Goal: Information Seeking & Learning: Learn about a topic

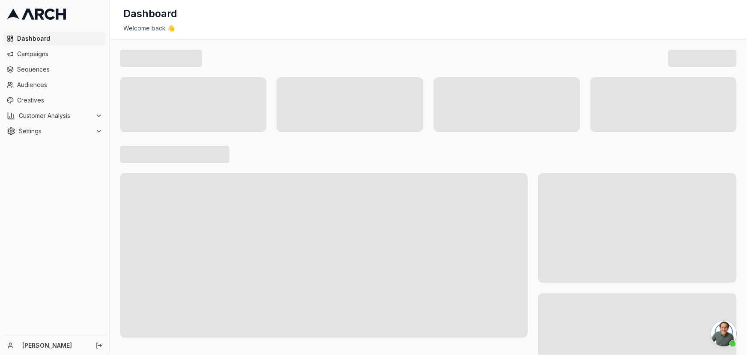
scroll to position [576, 0]
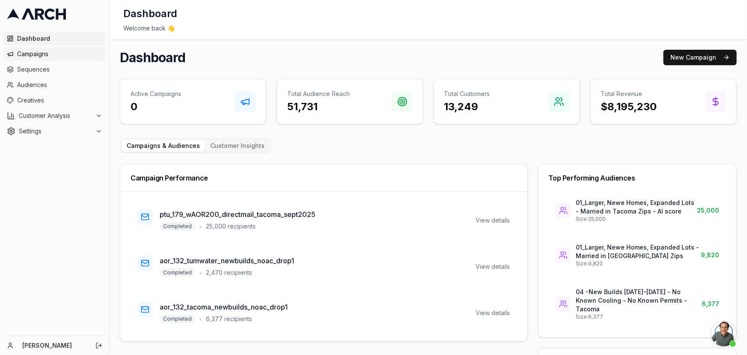
click at [44, 58] on link "Campaigns" at bounding box center [54, 54] width 102 height 14
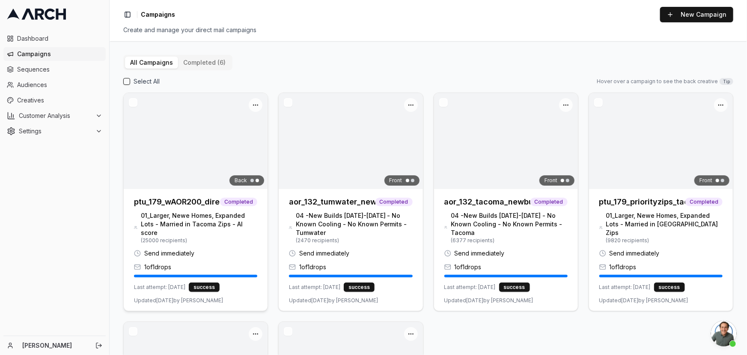
scroll to position [583, 0]
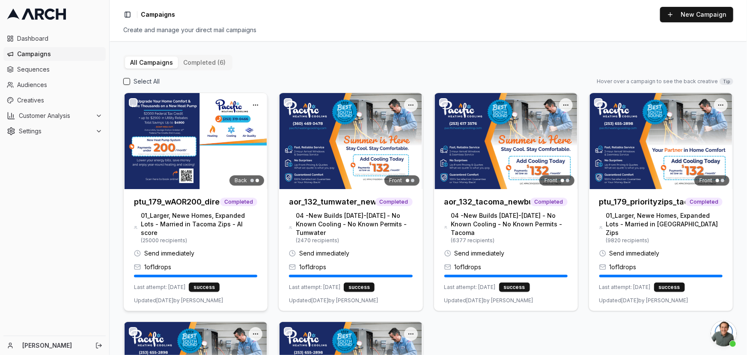
click at [227, 188] on img at bounding box center [196, 141] width 144 height 96
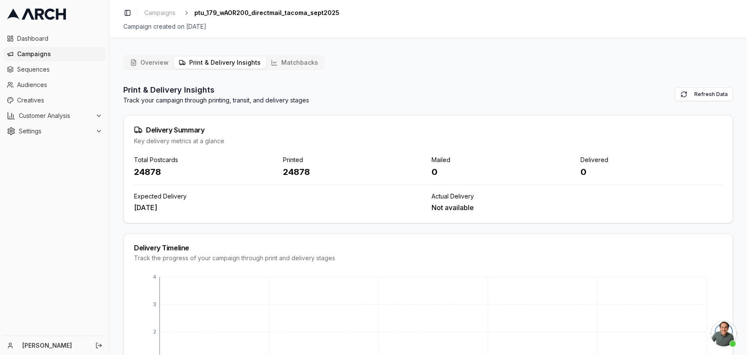
click at [236, 66] on button "Print & Delivery Insights" at bounding box center [220, 63] width 92 height 12
click at [278, 60] on button "Matchbacks" at bounding box center [294, 63] width 57 height 12
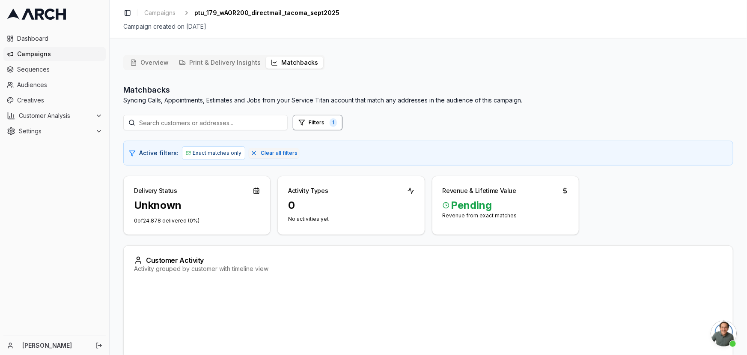
click at [162, 61] on button "Overview" at bounding box center [149, 63] width 49 height 12
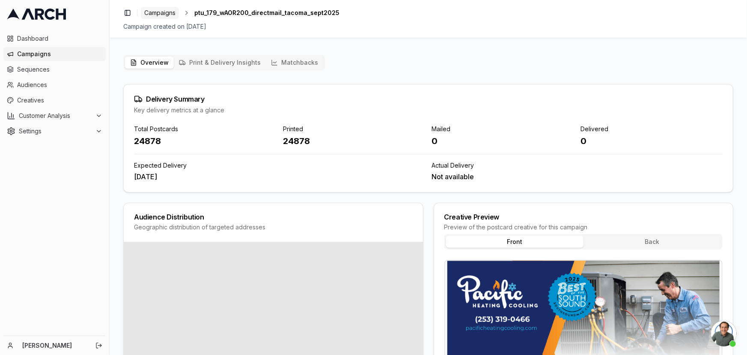
click at [162, 13] on span "Campaigns" at bounding box center [159, 13] width 31 height 9
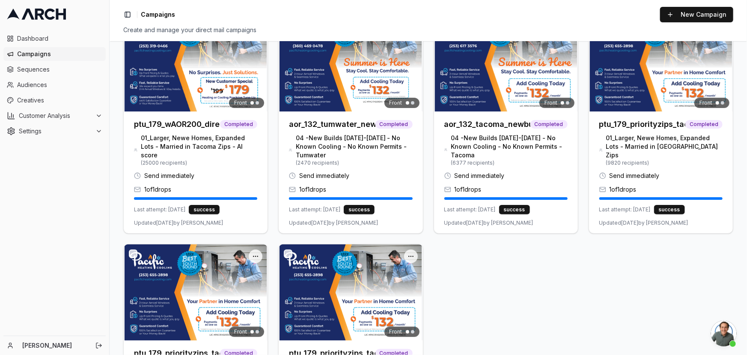
scroll to position [117, 0]
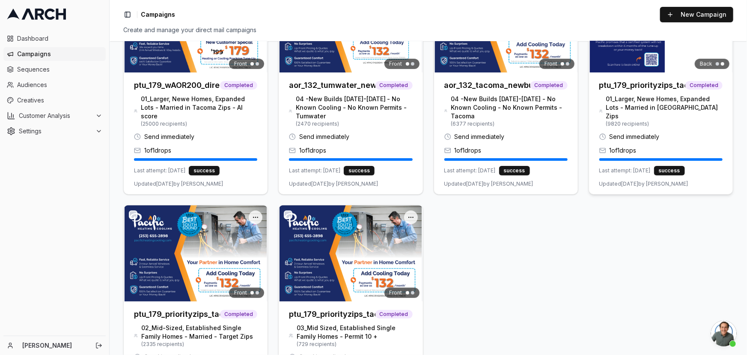
click at [650, 66] on img at bounding box center [661, 24] width 144 height 96
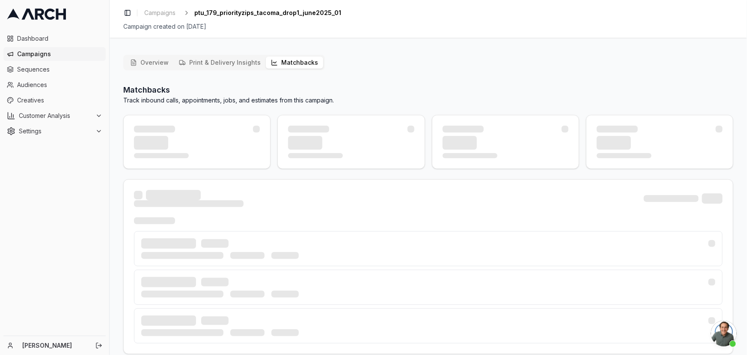
click at [305, 58] on button "Matchbacks" at bounding box center [294, 63] width 57 height 12
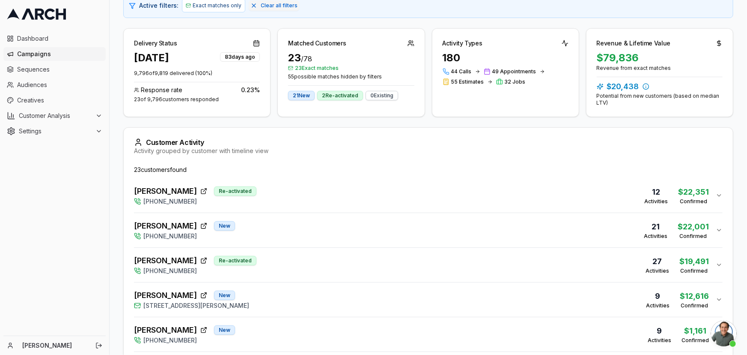
scroll to position [168, 0]
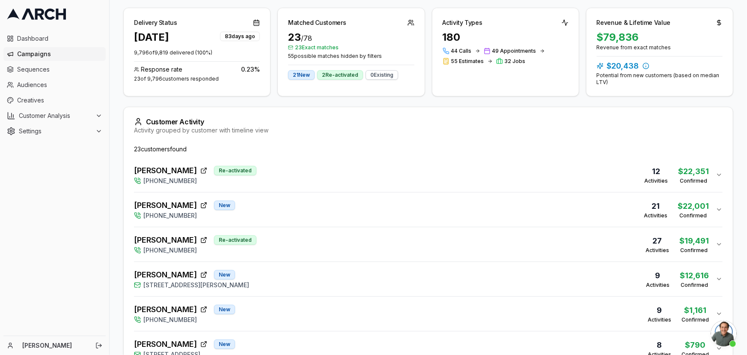
click at [697, 173] on div "$22,351" at bounding box center [693, 171] width 31 height 12
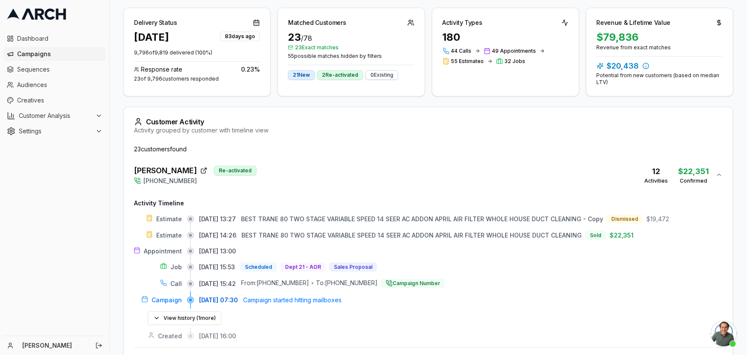
drag, startPoint x: 132, startPoint y: 169, endPoint x: 195, endPoint y: 170, distance: 63.0
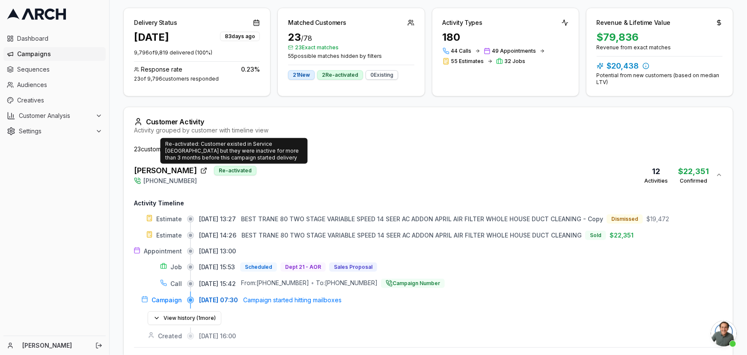
copy span "Raymond Collins"
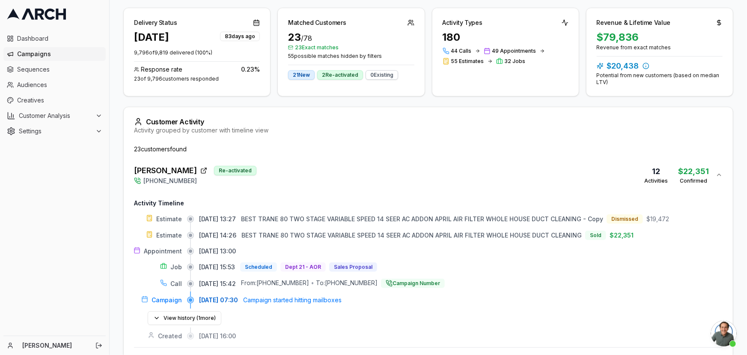
click at [469, 49] on span "44 Calls" at bounding box center [461, 51] width 21 height 7
click at [514, 48] on span "49 Appointments" at bounding box center [515, 51] width 44 height 7
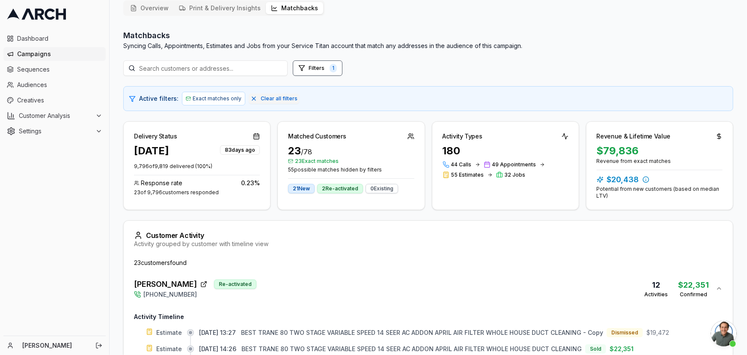
scroll to position [51, 0]
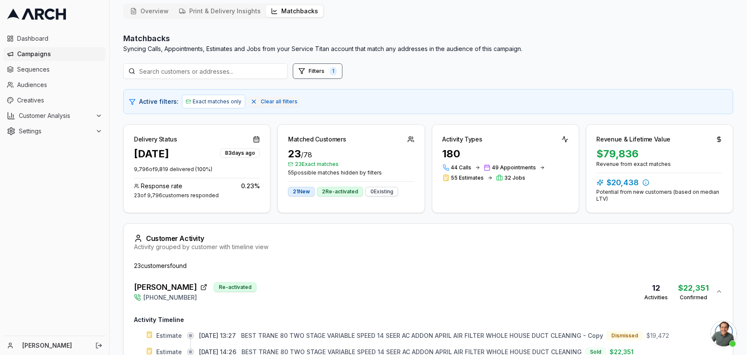
click at [712, 288] on div "Raymond Collins Re-activated (253) 655-2898 12 Activities $22,351 Confirmed" at bounding box center [425, 291] width 582 height 21
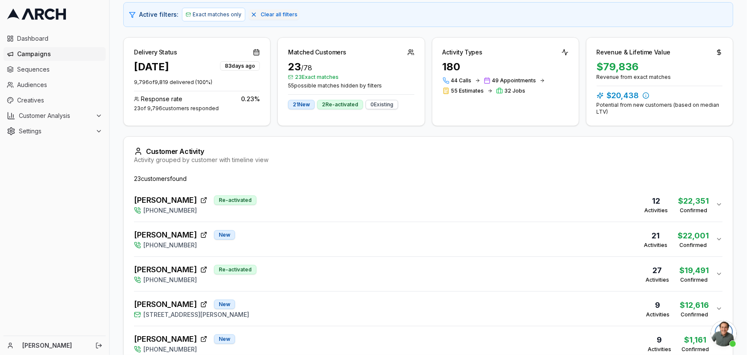
scroll to position [168, 0]
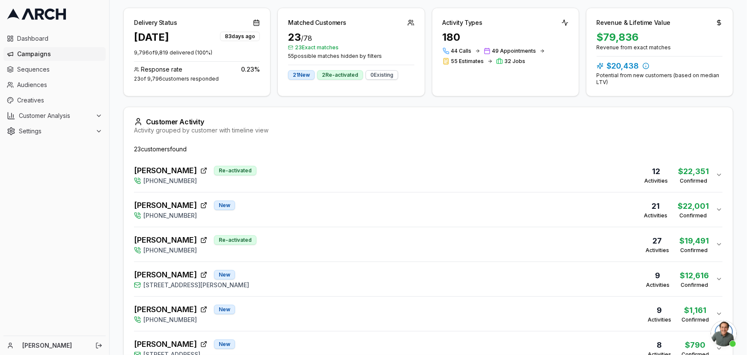
click at [517, 247] on div "Troy Kelley Re-activated (253) 655-2898 27 Activities $19,491 Confirmed" at bounding box center [425, 244] width 582 height 21
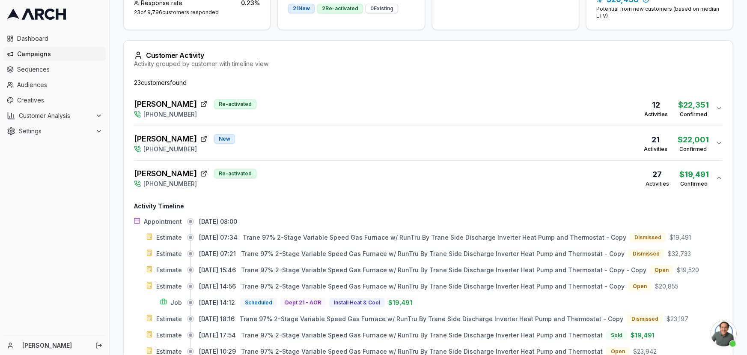
scroll to position [246, 0]
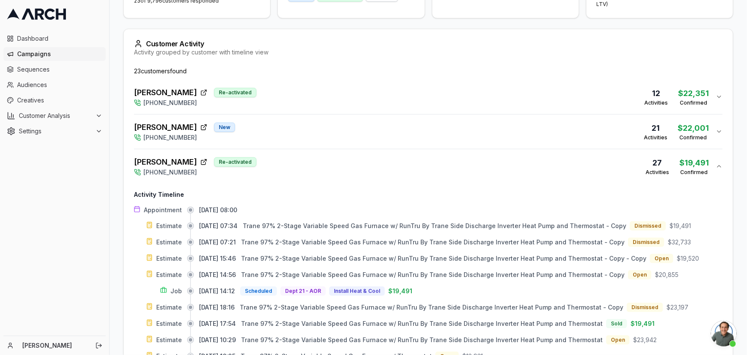
click at [718, 164] on icon "button" at bounding box center [719, 166] width 7 height 7
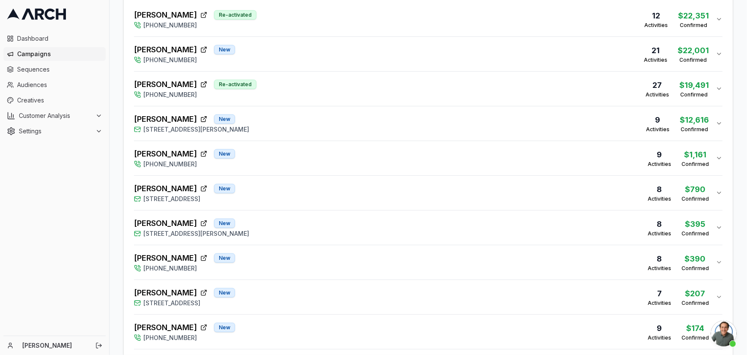
scroll to position [324, 0]
click at [350, 199] on div "Nicole Hernandez New 6658 East Roosevelt Avenue, Tacoma, WA 98404 8 Activities …" at bounding box center [425, 192] width 582 height 21
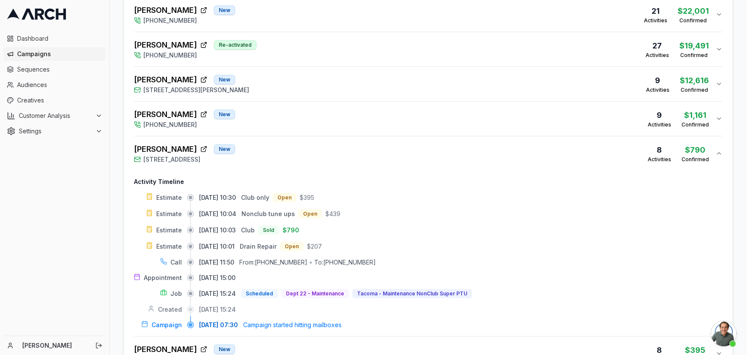
scroll to position [402, 0]
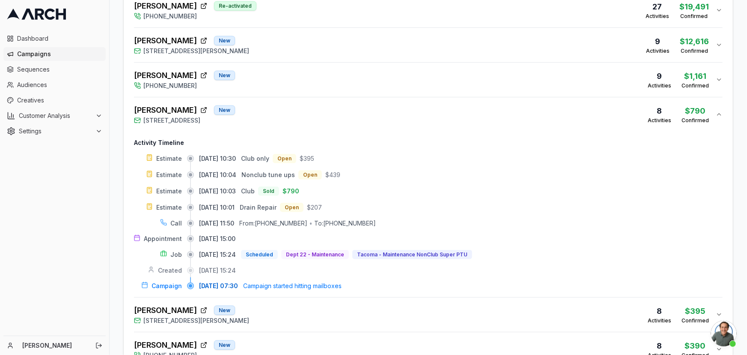
drag, startPoint x: 131, startPoint y: 107, endPoint x: 200, endPoint y: 110, distance: 69.0
copy span "Nicole Hernandez"
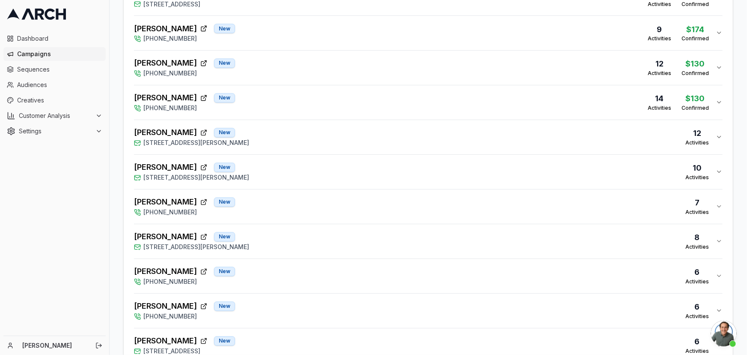
scroll to position [788, 0]
click at [538, 143] on div "Danielle Michaels New 84 23rd Avenue, Milton, WA 98354 12 Activities" at bounding box center [425, 136] width 582 height 21
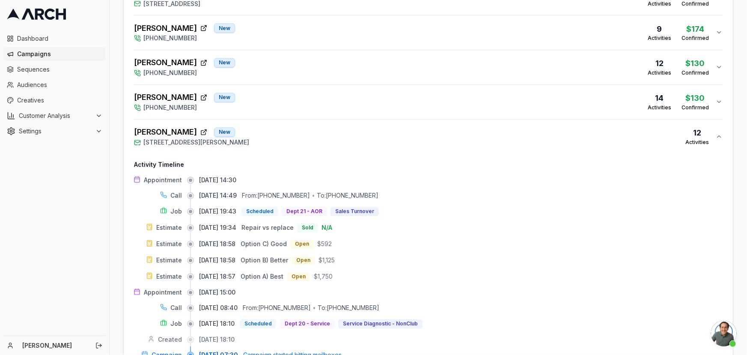
click at [302, 134] on div "Danielle Michaels New 84 23rd Avenue, Milton, WA 98354 12 Activities" at bounding box center [425, 136] width 582 height 21
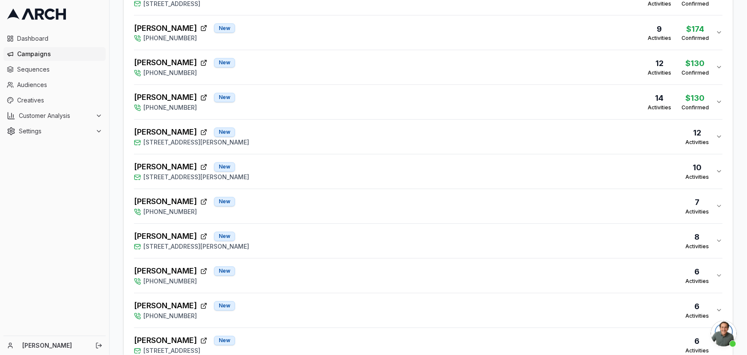
click at [319, 176] on div "Emily Gregory New 1790 McLeod Circle, DuPont, WA 98327 10 Activities" at bounding box center [425, 171] width 582 height 21
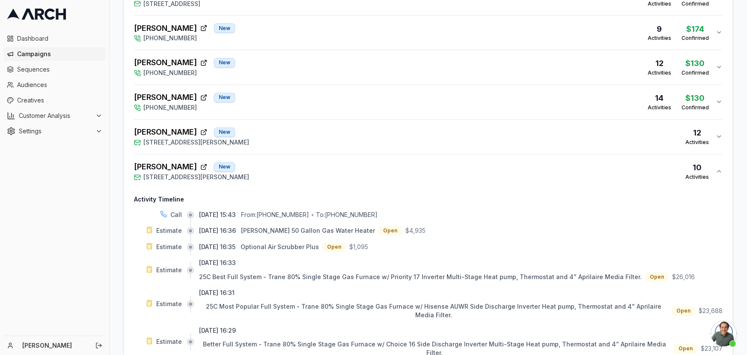
click at [320, 168] on div "Emily Gregory New 1790 McLeod Circle, DuPont, WA 98327 10 Activities" at bounding box center [425, 171] width 582 height 21
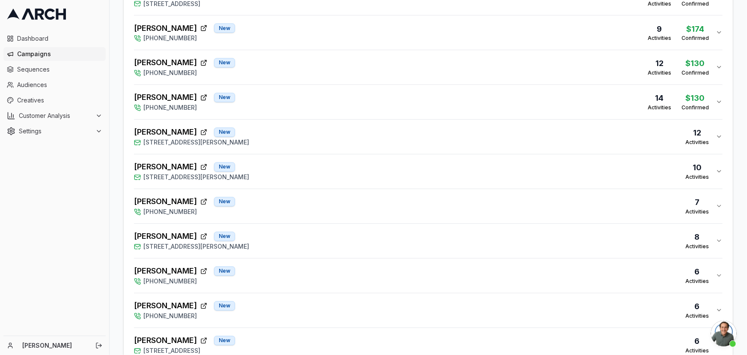
click at [382, 198] on div "Tronja Nagra New (253) 655-2898 7 Activities" at bounding box center [425, 206] width 582 height 21
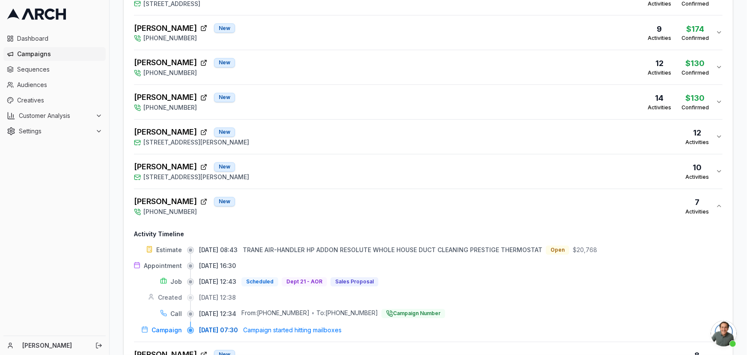
click at [296, 198] on div "Tronja Nagra New (253) 655-2898 7 Activities" at bounding box center [425, 206] width 582 height 21
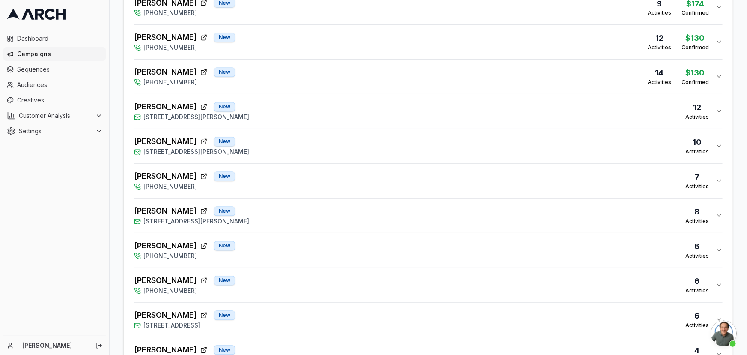
scroll to position [827, 0]
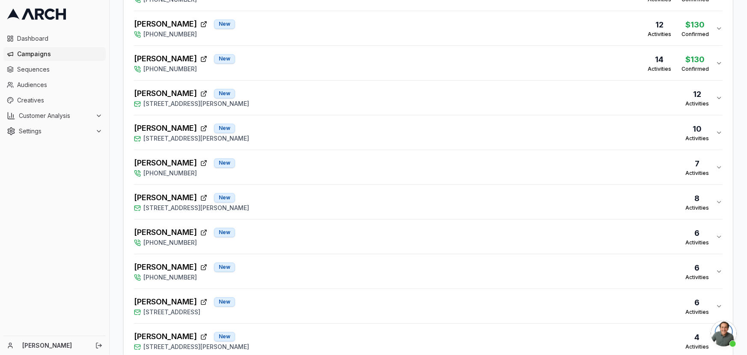
click at [296, 198] on div "Randy Beck New 4915 South Gove Street, Tacoma, WA 98409 8 Activities" at bounding box center [425, 201] width 582 height 21
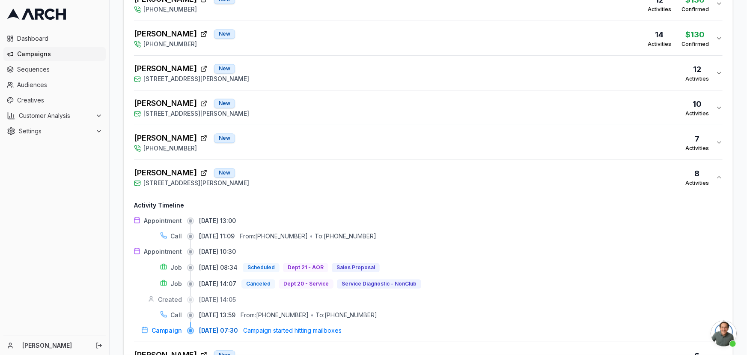
scroll to position [865, 0]
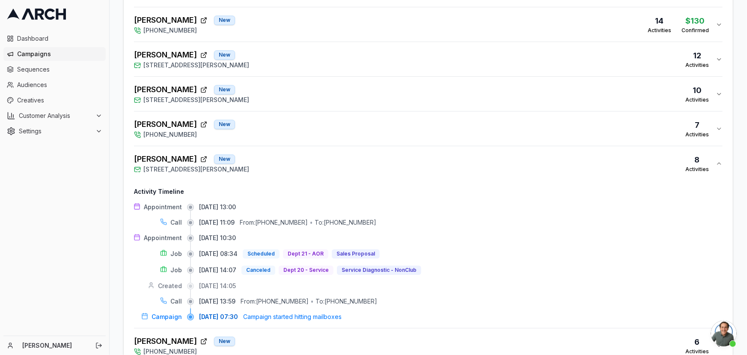
click at [296, 160] on div "Randy Beck New 4915 South Gove Street, Tacoma, WA 98409 8 Activities" at bounding box center [425, 163] width 582 height 21
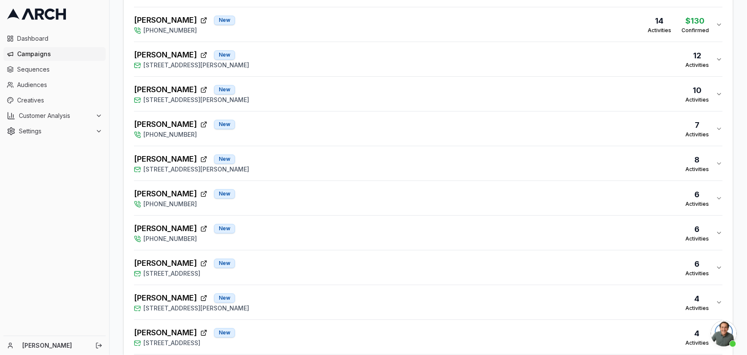
click at [300, 188] on div "Fred Haskell New (253) 655-2898 6 Activities" at bounding box center [425, 198] width 582 height 21
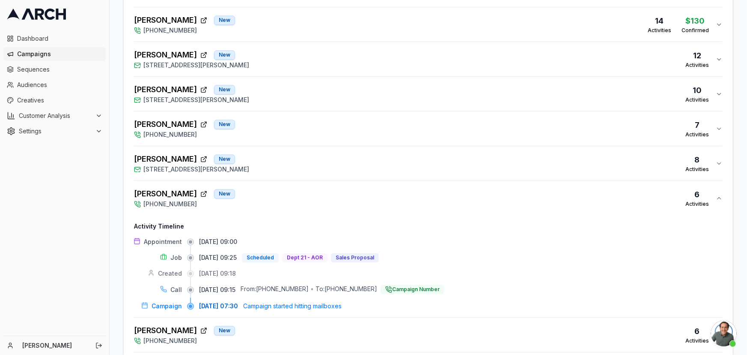
click at [303, 184] on button "Fred Haskell New (253) 655-2898 6 Activities" at bounding box center [428, 198] width 589 height 34
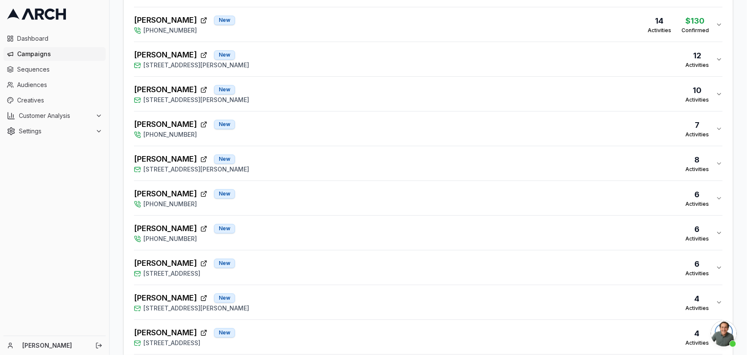
click at [337, 222] on div "Cheryl Main New (253) 655-2898 6 Activities" at bounding box center [425, 232] width 582 height 21
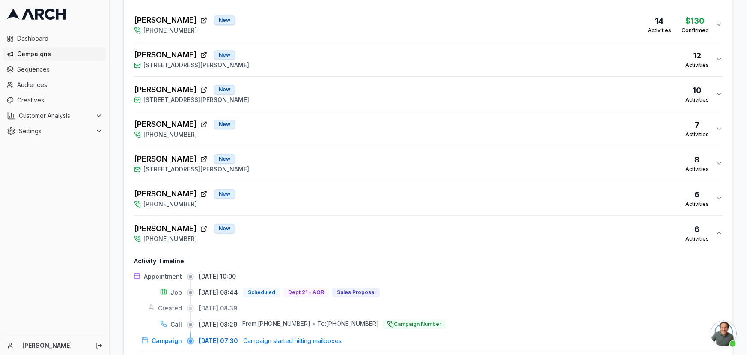
click at [338, 217] on button "Cheryl Main New (253) 655-2898 6 Activities" at bounding box center [428, 232] width 589 height 34
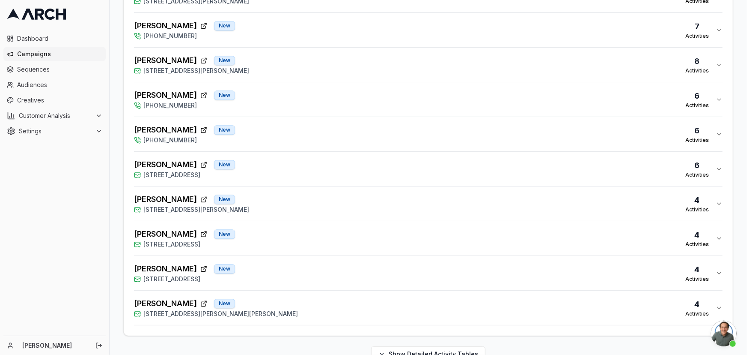
scroll to position [982, 0]
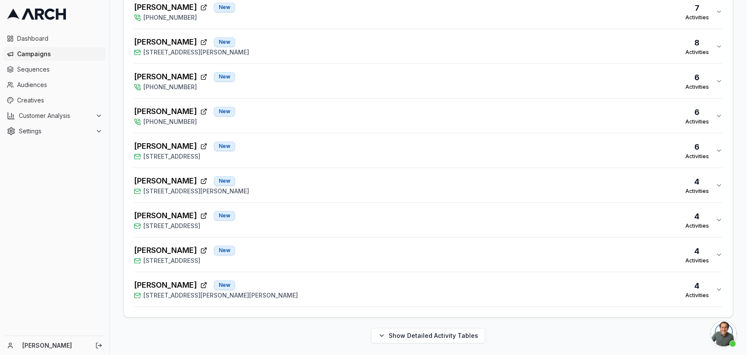
click at [388, 279] on div "Josh Halvorson New 1388 Collins Road, Buckley, WA 98321 4 Activities" at bounding box center [425, 289] width 582 height 21
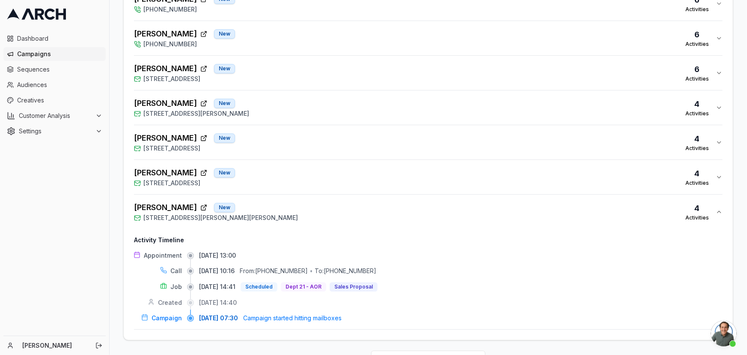
scroll to position [1060, 0]
click at [321, 170] on div "Carlos Laxamana New 754 Oakhurst Drive, Pacific, WA 98047 4 Activities" at bounding box center [425, 176] width 582 height 21
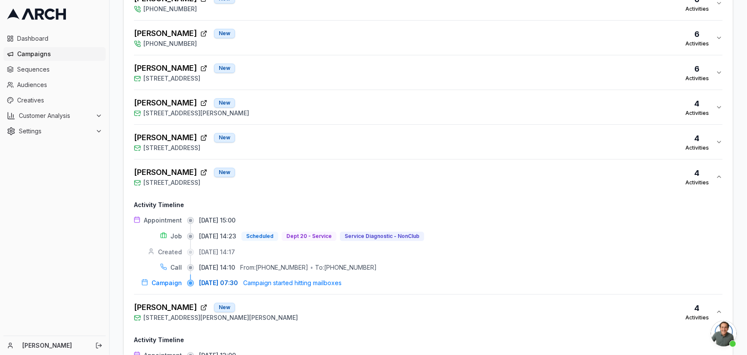
click at [301, 134] on div "Uyen Tran New 5002 East E Street, Tacoma, WA 98404 4 Activities" at bounding box center [425, 141] width 582 height 21
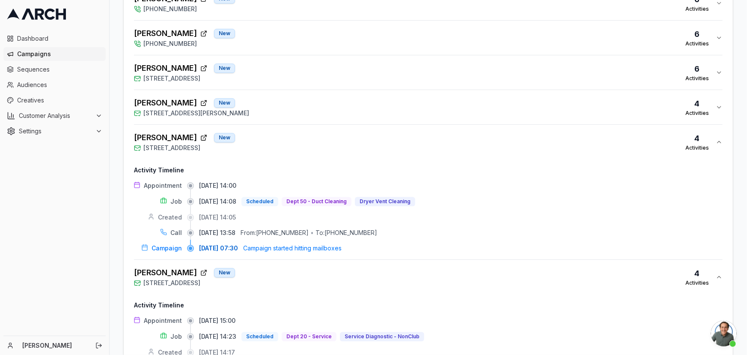
click at [294, 113] on div "Joseph Descoteaux New 306 Schmid Street, Enumclaw, WA 98022 4 Activities" at bounding box center [425, 107] width 582 height 21
